Goal: Navigation & Orientation: Find specific page/section

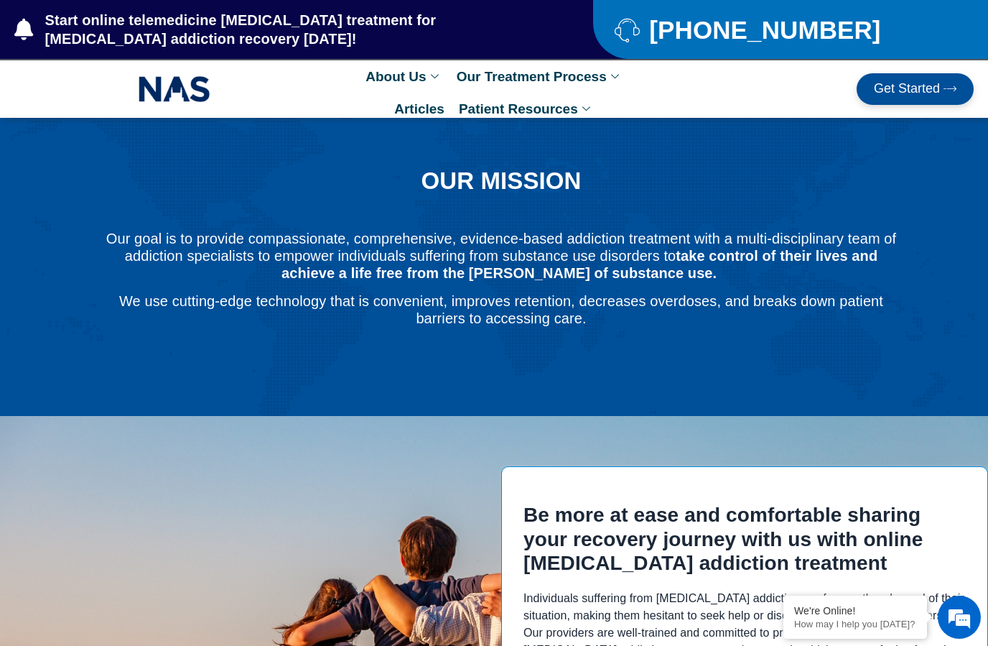
click at [180, 85] on img at bounding box center [175, 89] width 72 height 33
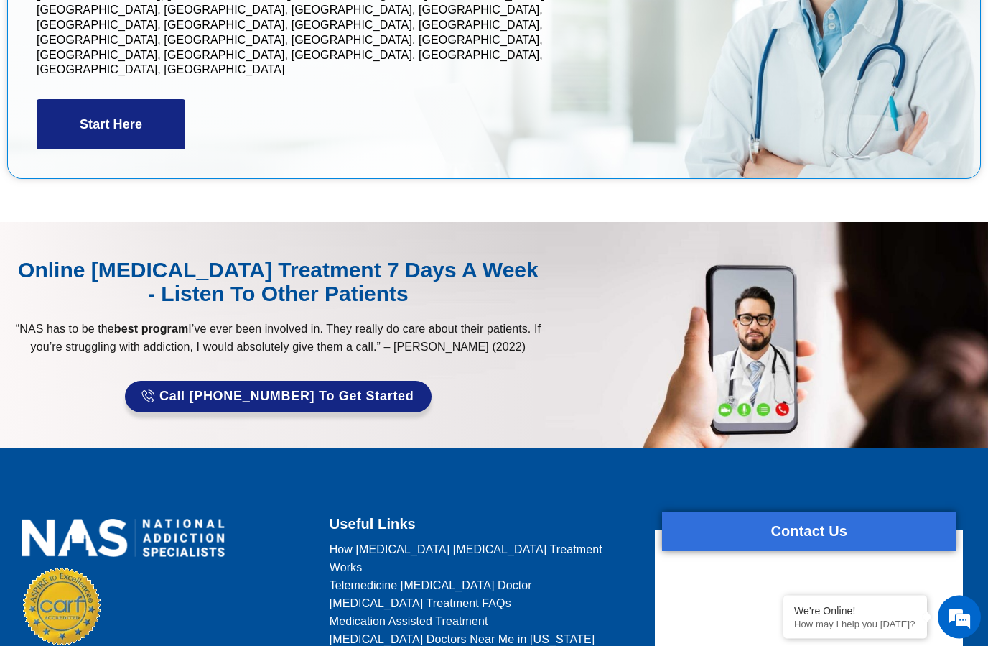
scroll to position [5931, 0]
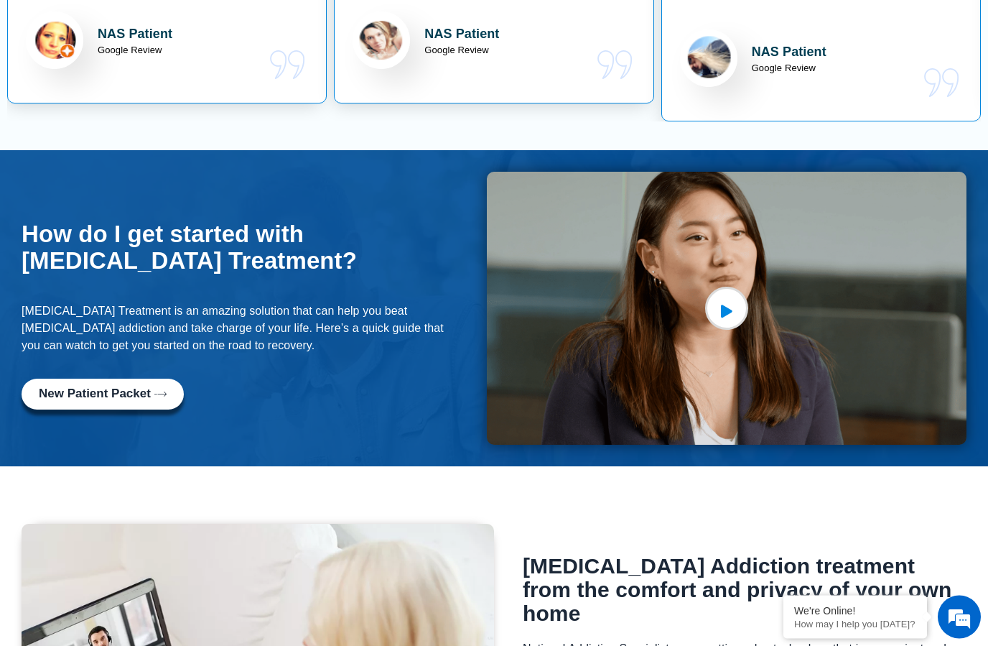
scroll to position [0, 0]
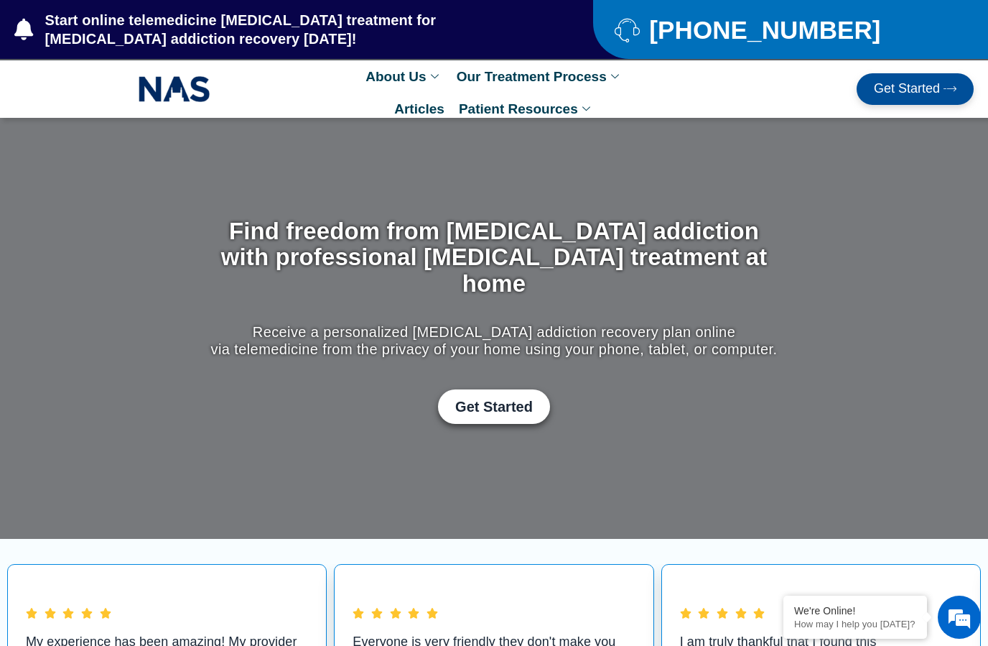
click at [189, 77] on img at bounding box center [175, 89] width 72 height 33
click at [665, 198] on div at bounding box center [494, 328] width 988 height 421
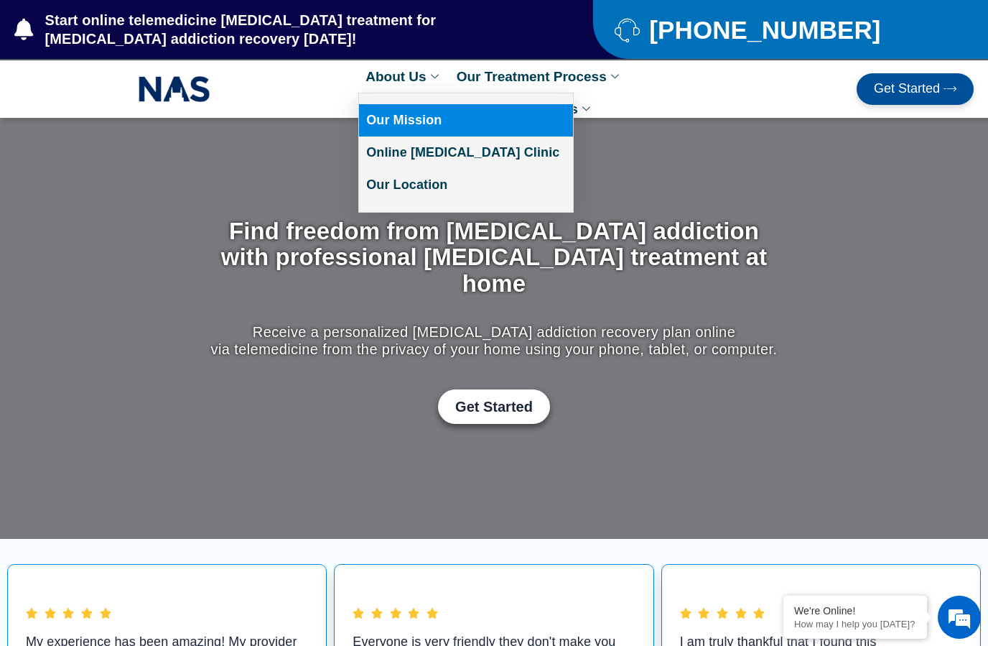
click at [425, 119] on link "Our Mission" at bounding box center [466, 120] width 214 height 32
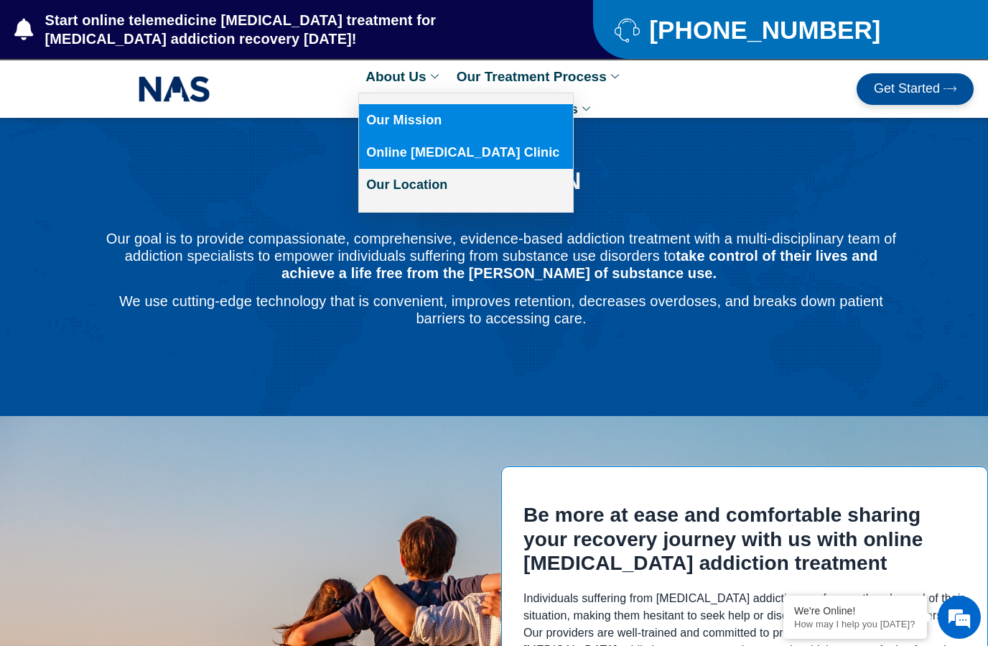
click at [458, 139] on link "Online [MEDICAL_DATA] Clinic" at bounding box center [466, 152] width 214 height 32
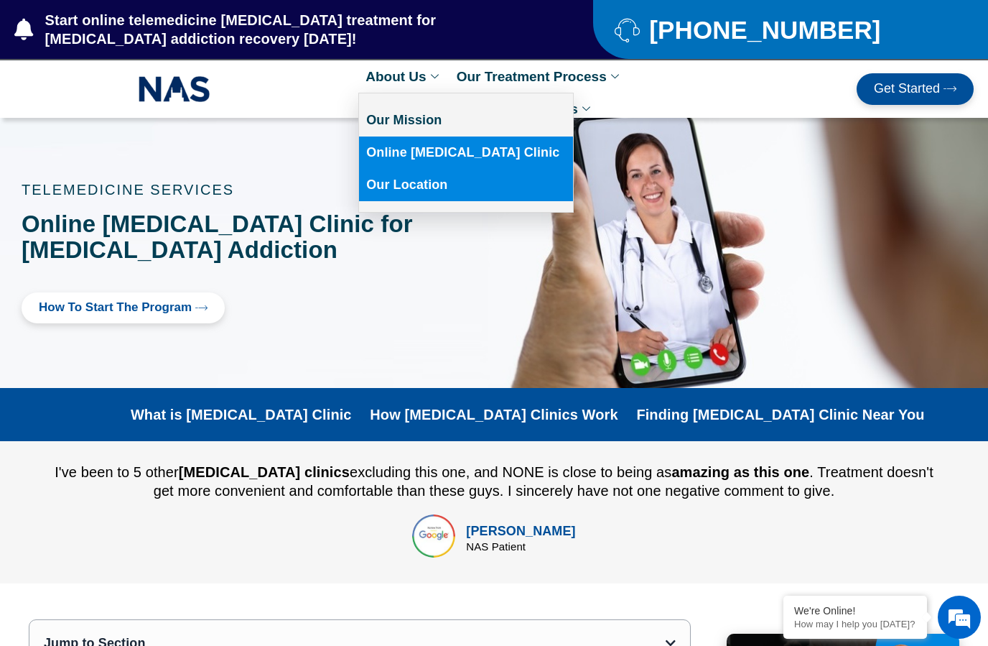
click at [422, 192] on link "Our Location" at bounding box center [466, 185] width 214 height 32
